Goal: Navigation & Orientation: Find specific page/section

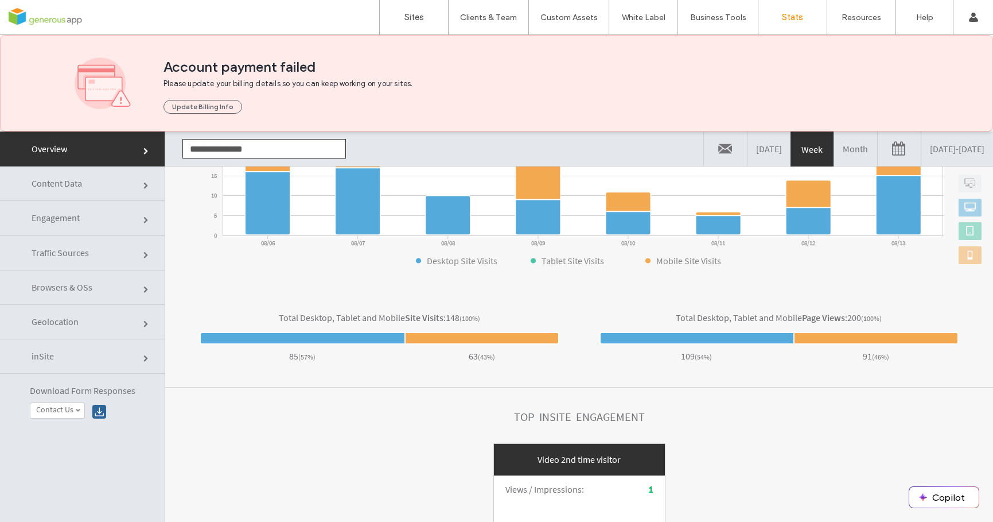
scroll to position [2, 0]
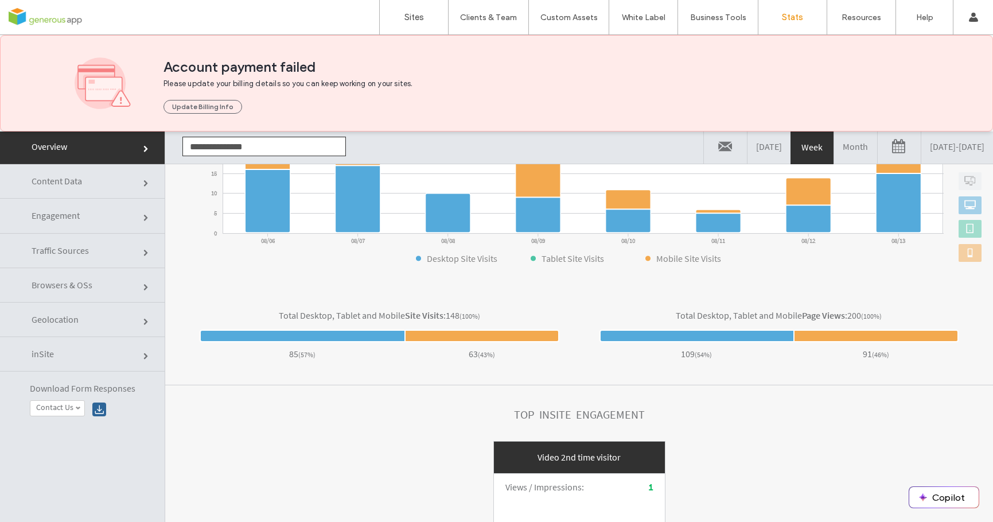
click link "Content Data"
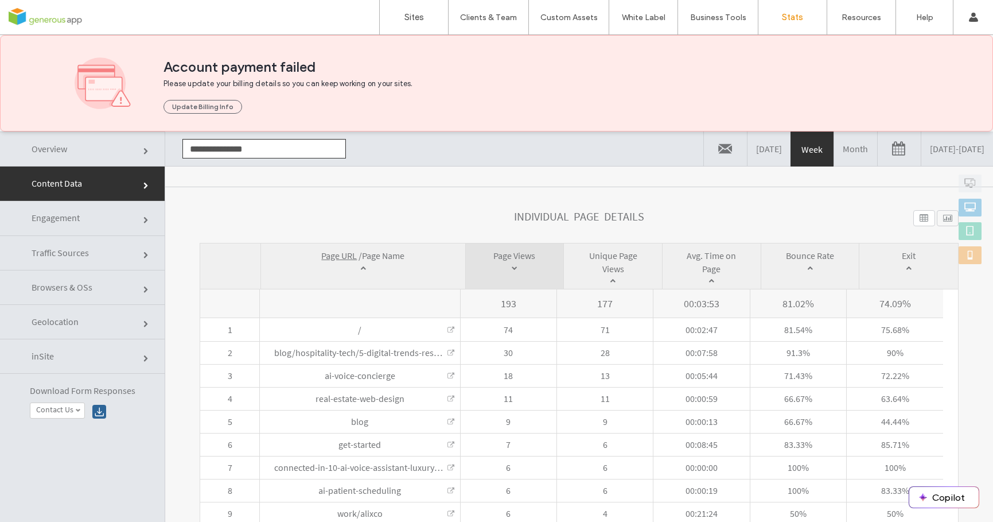
scroll to position [0, 0]
click at [834, 152] on link "Month" at bounding box center [855, 148] width 43 height 34
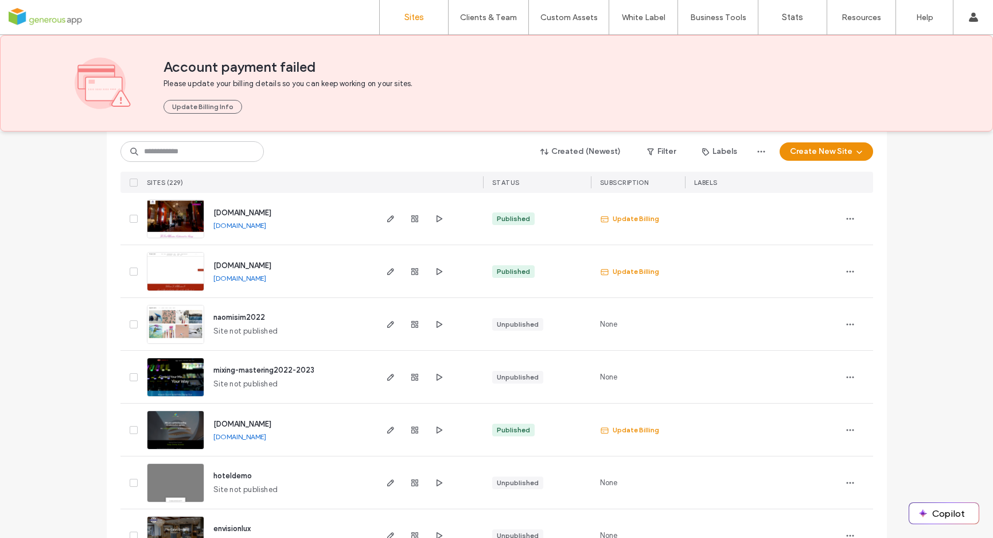
scroll to position [3390, 0]
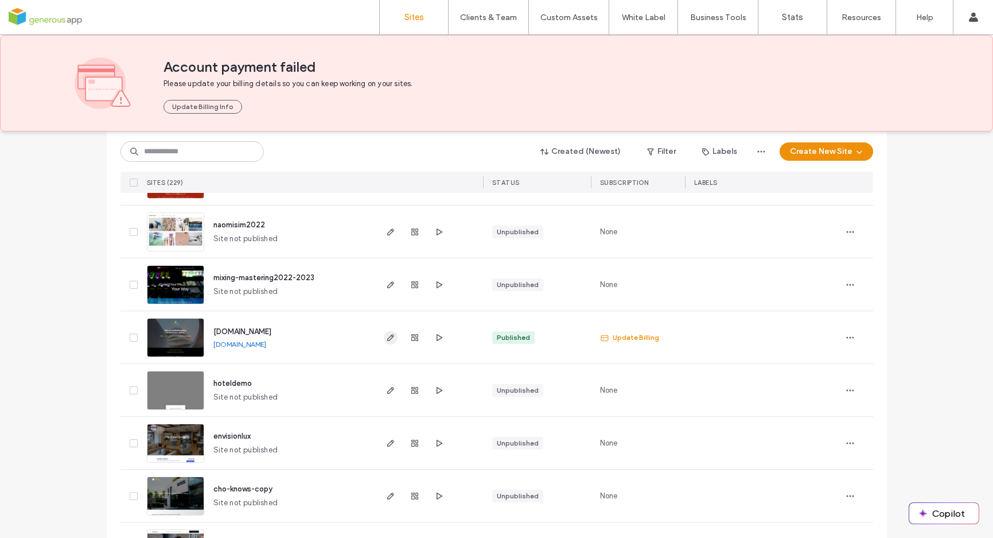
click at [386, 336] on icon "button" at bounding box center [390, 337] width 9 height 9
